Goal: Complete application form: Complete application form

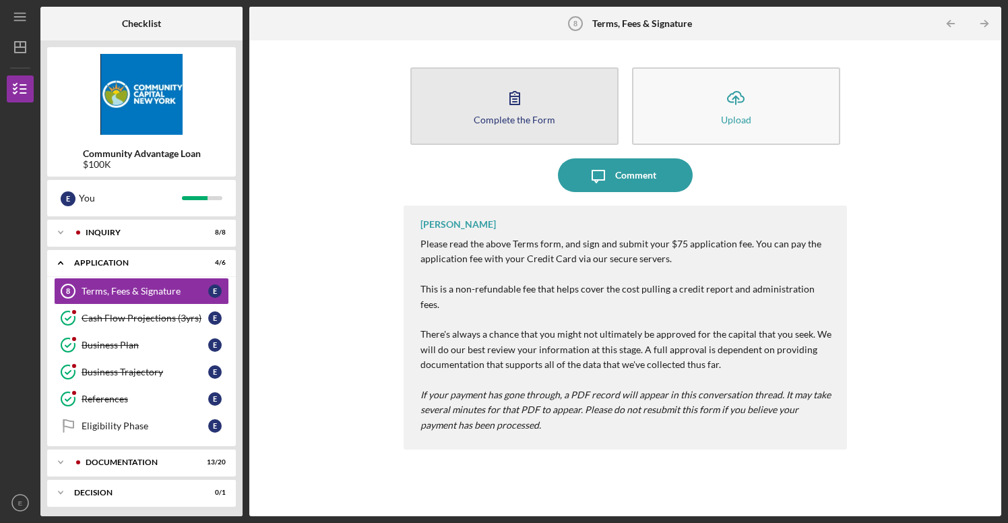
click at [493, 128] on button "Complete the Form Form" at bounding box center [515, 106] width 208 height 78
click at [551, 124] on div "Complete the Form" at bounding box center [515, 120] width 82 height 10
click at [550, 124] on div "Complete the Form" at bounding box center [515, 120] width 82 height 10
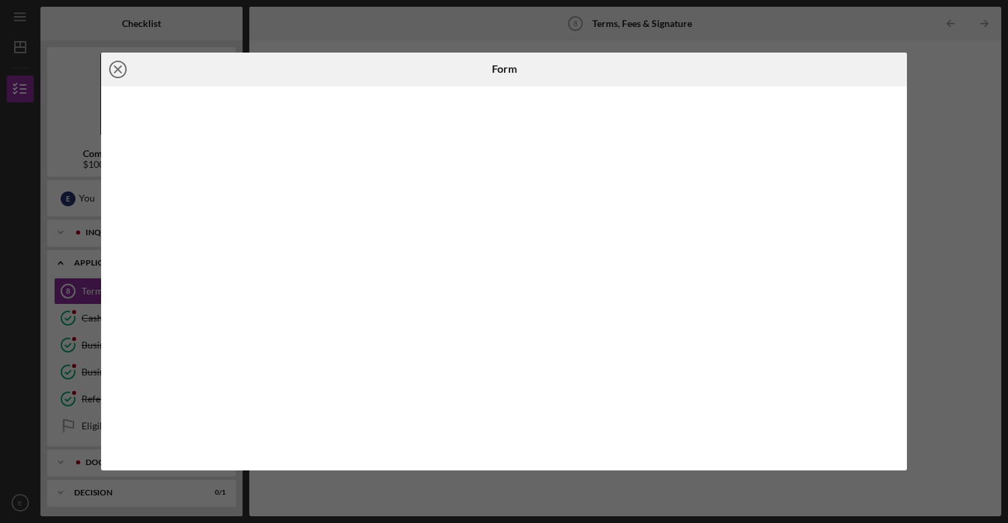
click at [117, 63] on icon "Icon/Close" at bounding box center [118, 70] width 34 height 34
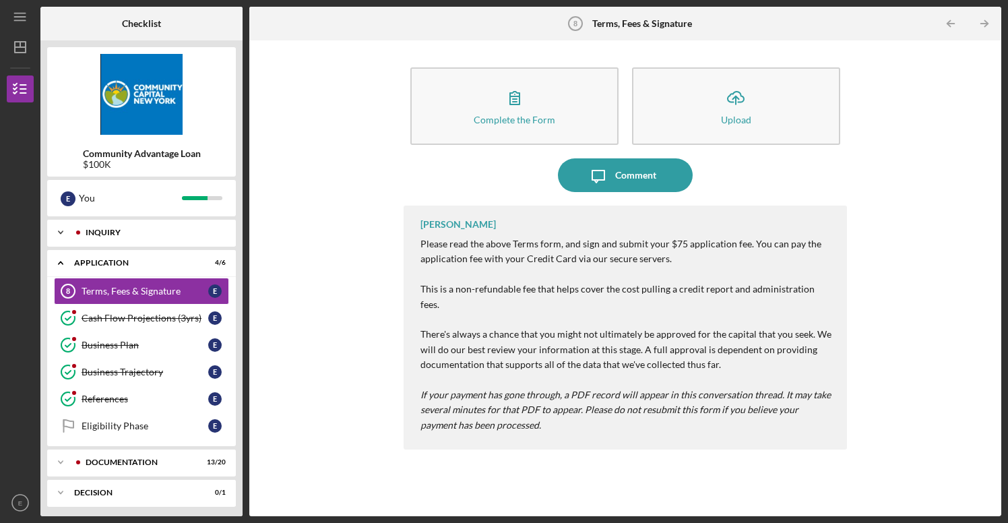
scroll to position [26, 0]
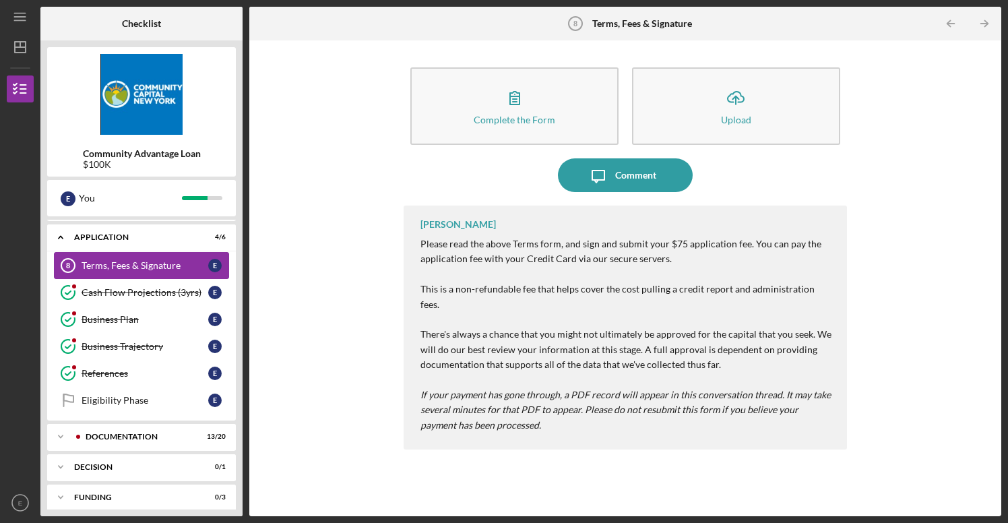
click at [139, 268] on div "Terms, Fees & Signature" at bounding box center [145, 265] width 127 height 11
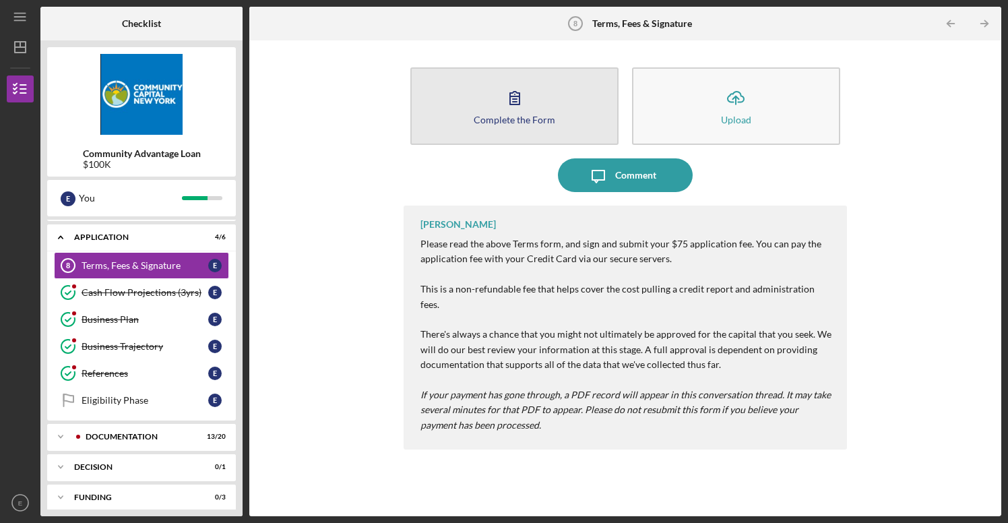
click at [532, 128] on button "Complete the Form Form" at bounding box center [515, 106] width 208 height 78
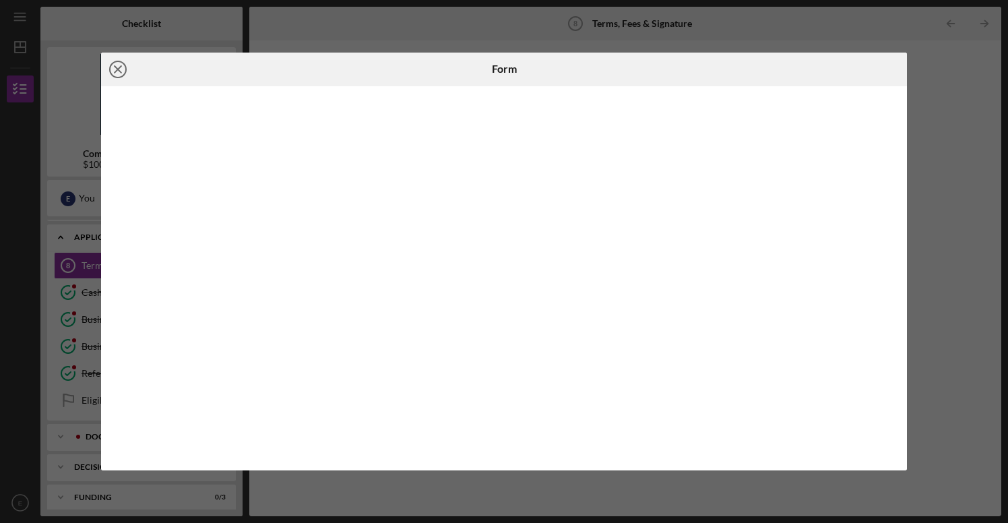
click at [118, 71] on icon "Icon/Close" at bounding box center [118, 70] width 34 height 34
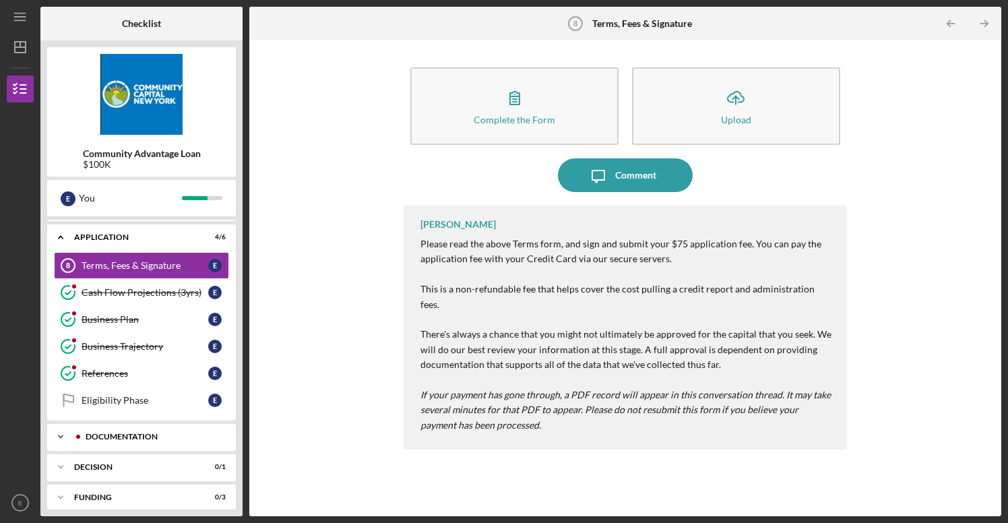
scroll to position [65, 0]
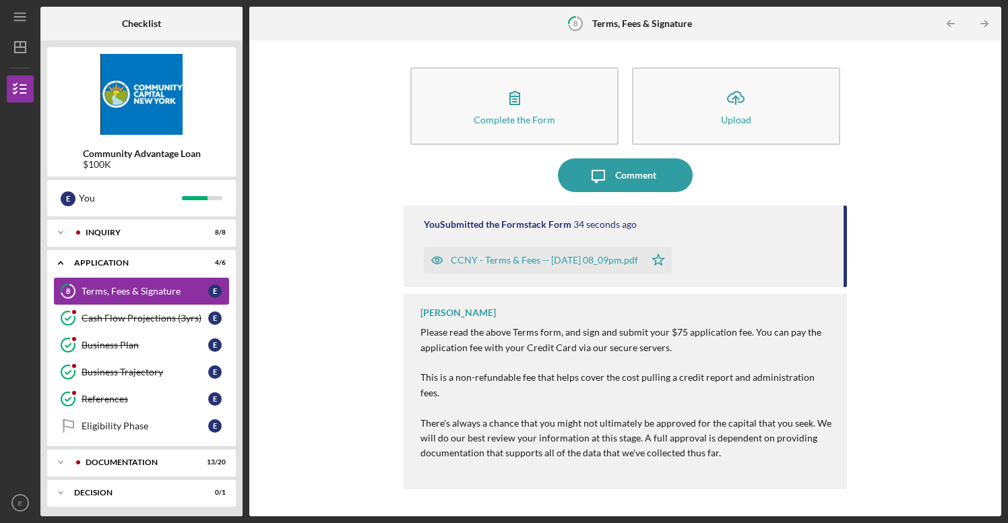
click at [164, 286] on div "Terms, Fees & Signature" at bounding box center [145, 291] width 127 height 11
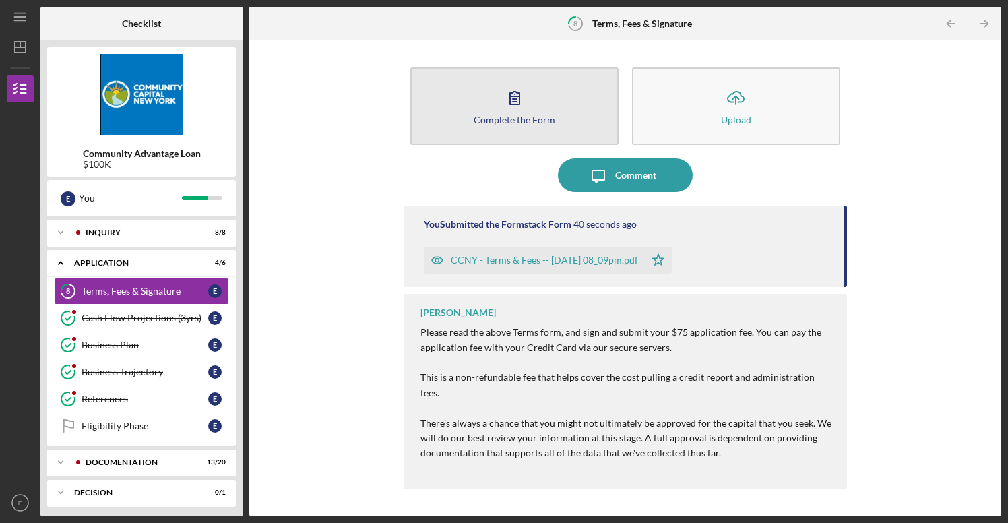
click at [537, 105] on button "Complete the Form Form" at bounding box center [515, 106] width 208 height 78
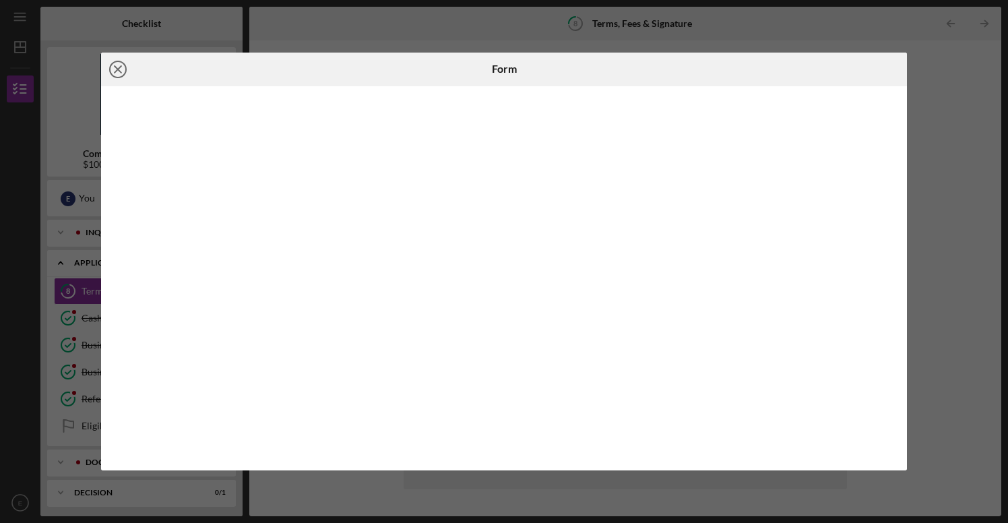
click at [109, 73] on icon "Icon/Close" at bounding box center [118, 70] width 34 height 34
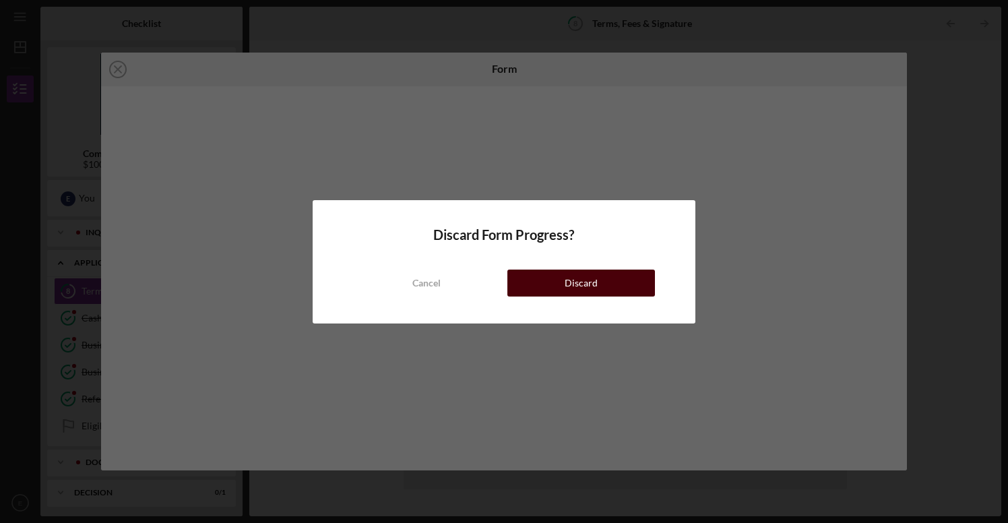
click at [583, 282] on div "Discard" at bounding box center [581, 283] width 33 height 27
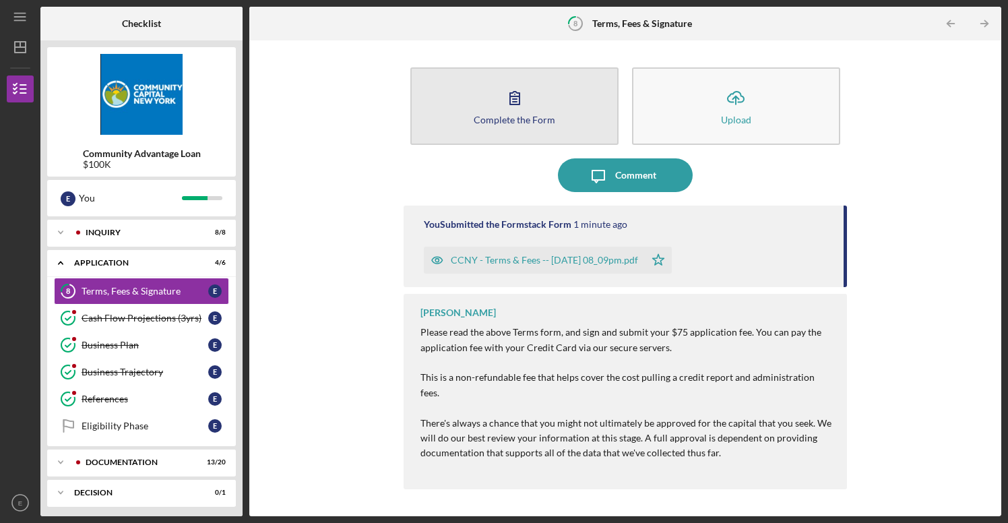
click at [563, 127] on button "Complete the Form Form" at bounding box center [515, 106] width 208 height 78
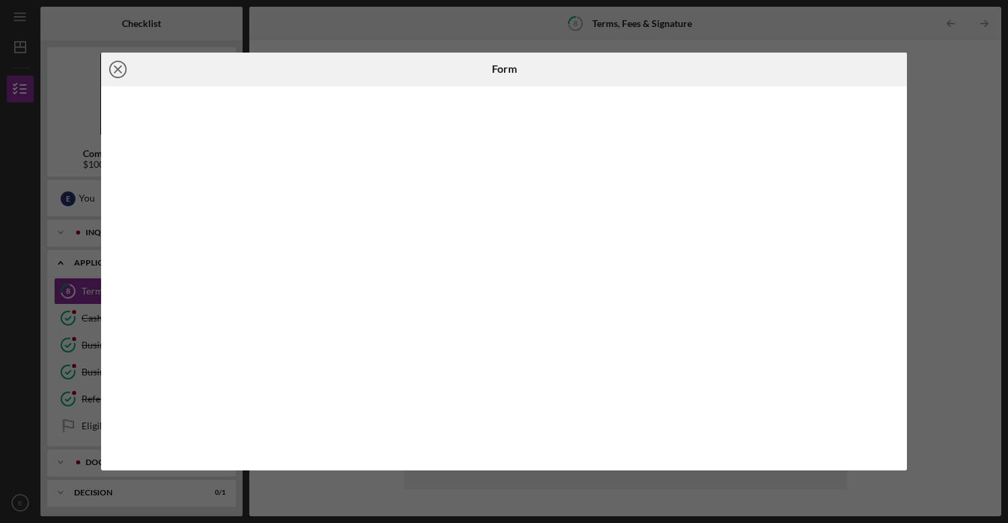
click at [115, 68] on icon "Icon/Close" at bounding box center [118, 70] width 34 height 34
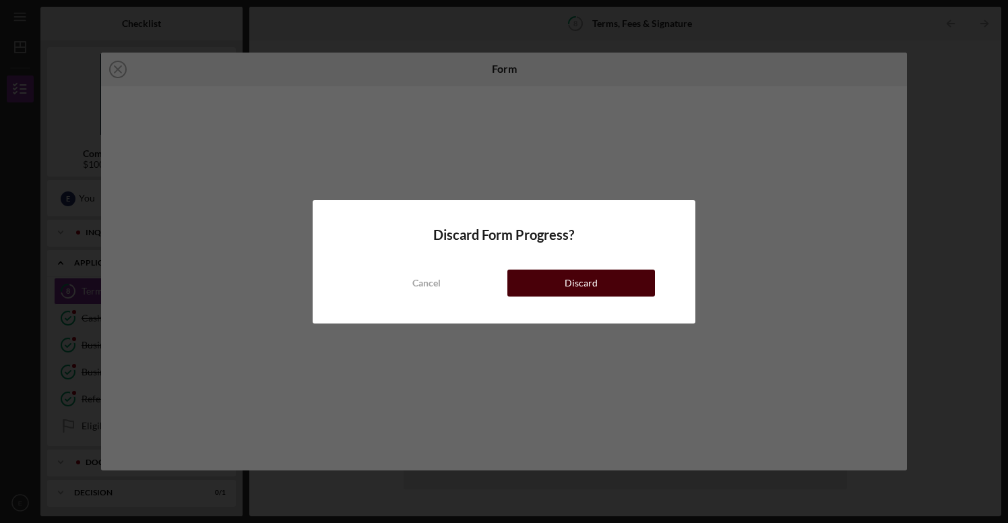
click at [564, 293] on button "Discard" at bounding box center [582, 283] width 148 height 27
